Goal: Transaction & Acquisition: Purchase product/service

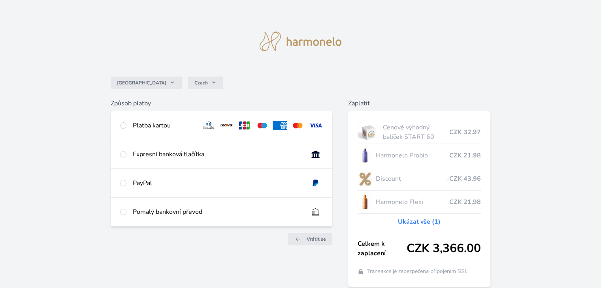
click at [138, 124] on div "Platba kartou" at bounding box center [164, 125] width 62 height 9
radio input "true"
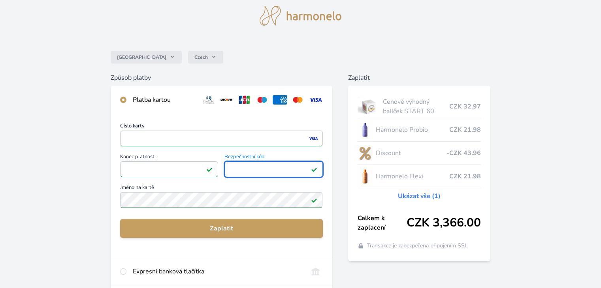
scroll to position [39, 0]
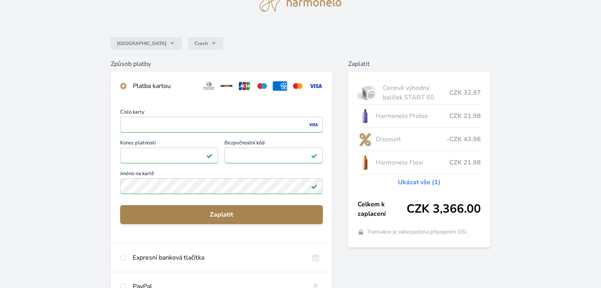
click at [226, 212] on span "Zaplatit" at bounding box center [221, 214] width 190 height 9
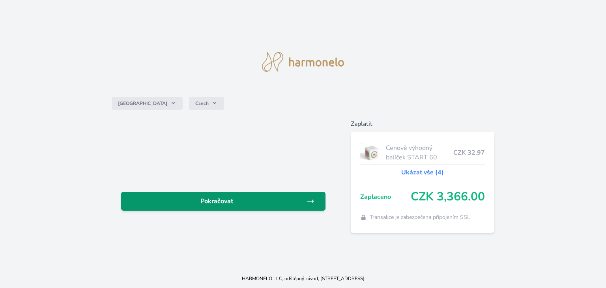
click at [255, 200] on span "Pokračovat" at bounding box center [217, 201] width 179 height 9
